Goal: Navigation & Orientation: Go to known website

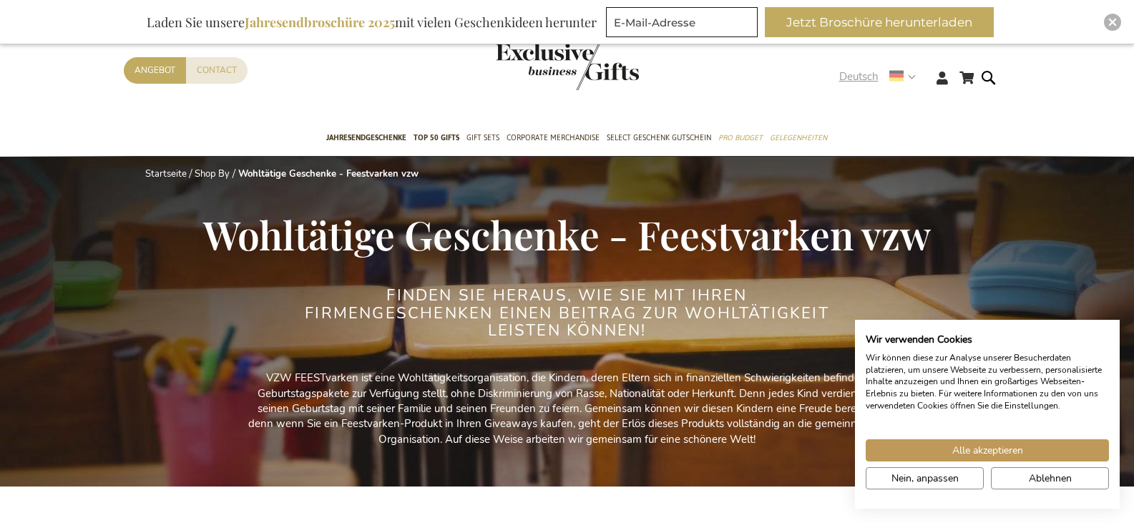
click at [911, 74] on strong "Deutsch" at bounding box center [877, 77] width 75 height 16
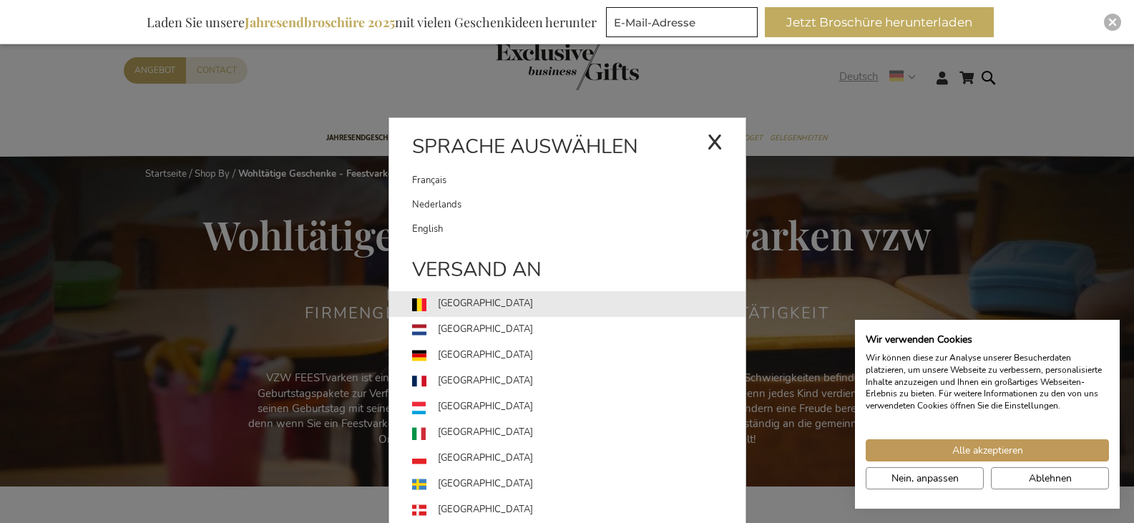
click at [448, 304] on link "[GEOGRAPHIC_DATA]" at bounding box center [579, 304] width 334 height 26
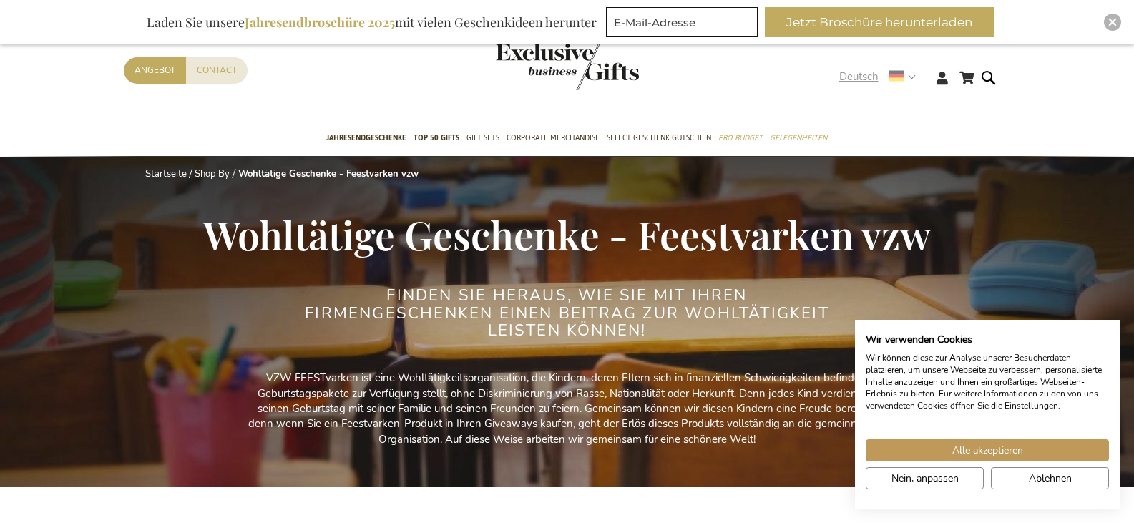
click at [857, 77] on span "Deutsch" at bounding box center [859, 77] width 39 height 16
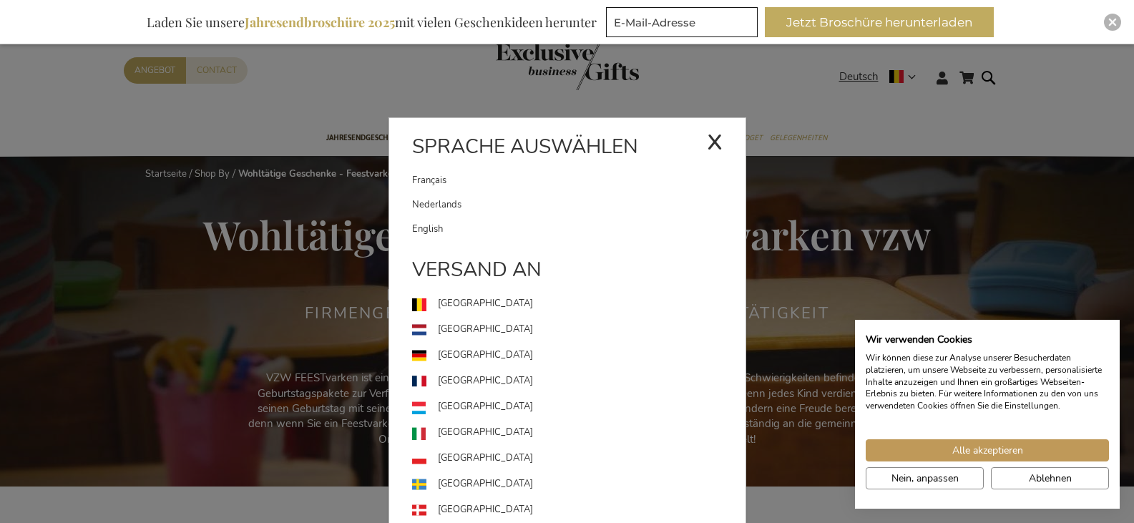
click at [439, 202] on link "Nederlands" at bounding box center [579, 205] width 334 height 24
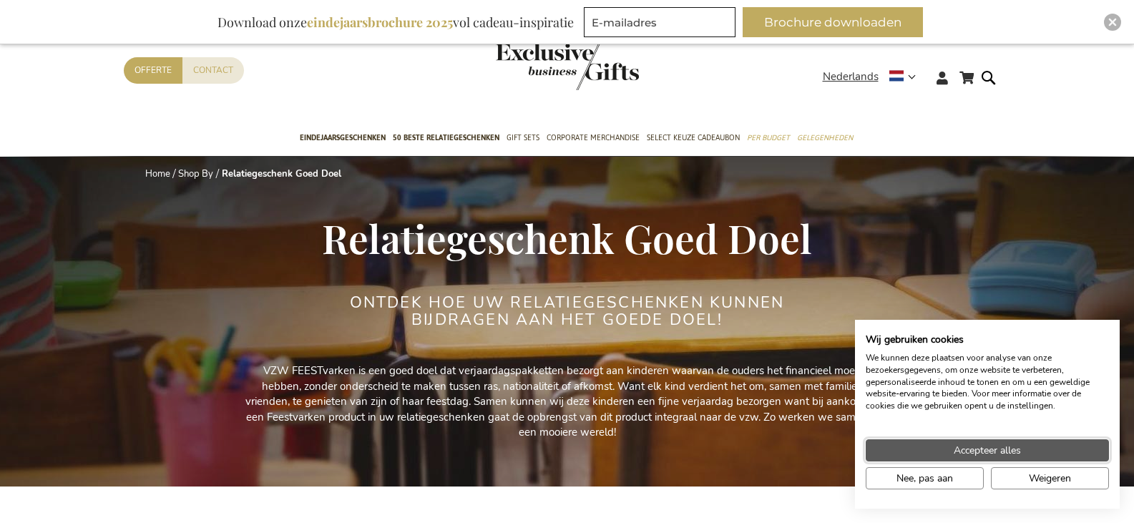
click at [970, 452] on span "Accepteer alles" at bounding box center [987, 450] width 67 height 15
